Goal: Information Seeking & Learning: Learn about a topic

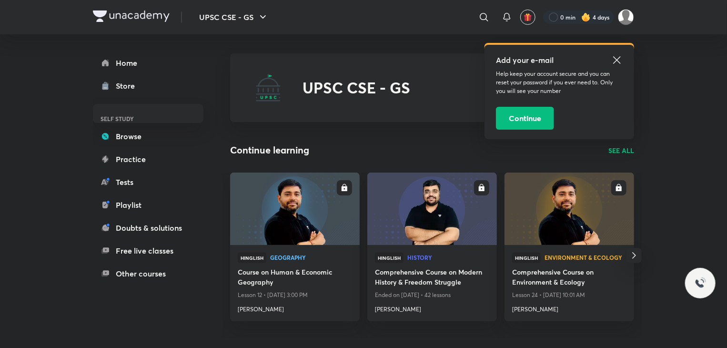
click at [618, 60] on icon at bounding box center [616, 59] width 7 height 7
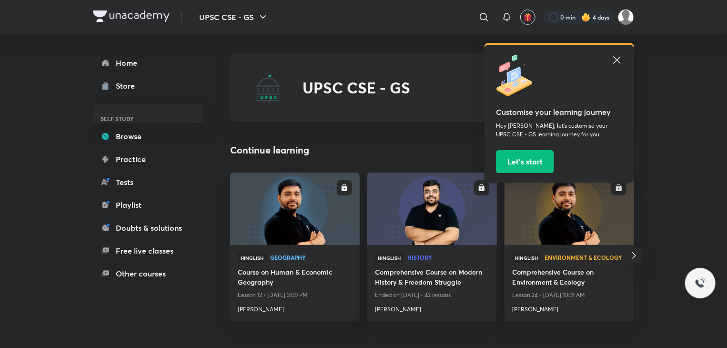
click at [616, 60] on icon at bounding box center [616, 59] width 11 height 11
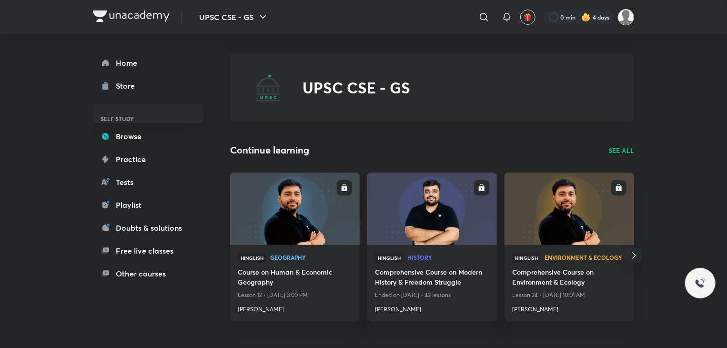
click at [625, 20] on img at bounding box center [626, 17] width 16 height 16
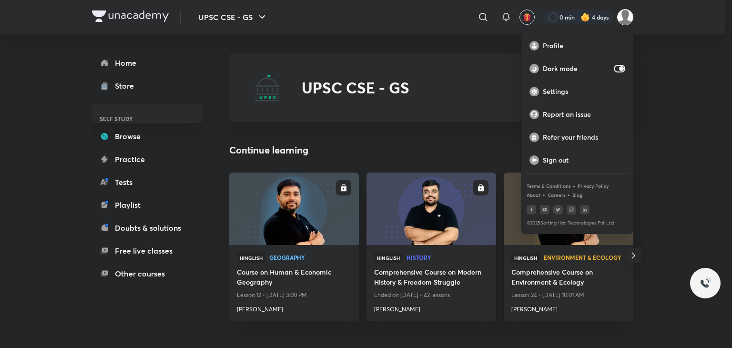
click at [670, 143] on div at bounding box center [366, 174] width 732 height 348
